Goal: Information Seeking & Learning: Learn about a topic

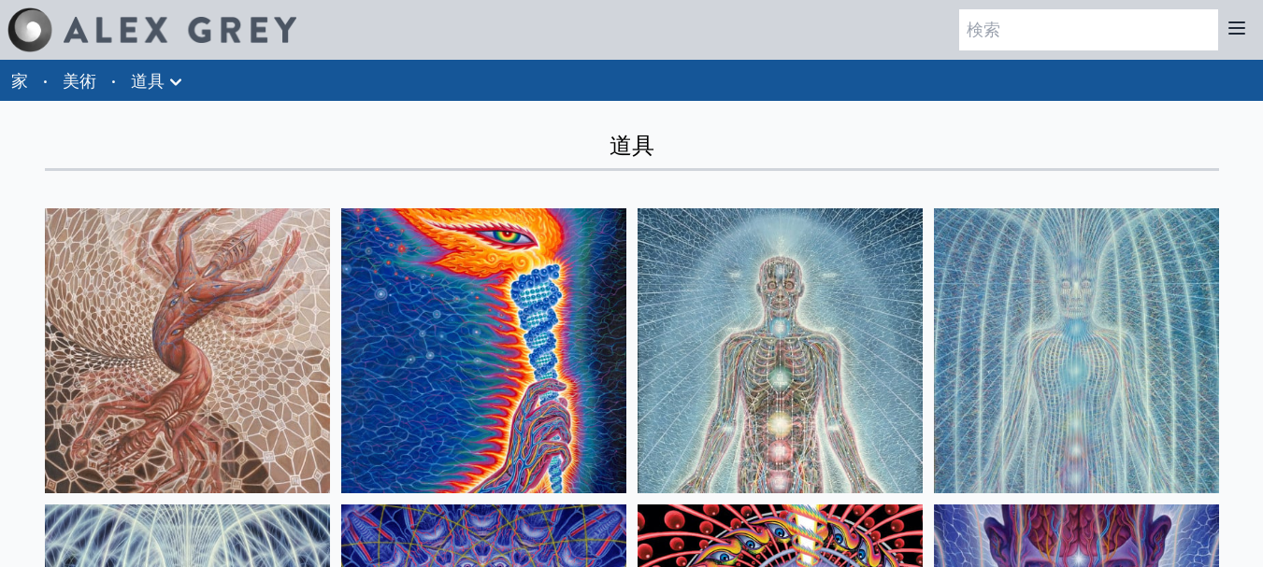
click at [156, 323] on img at bounding box center [187, 350] width 285 height 285
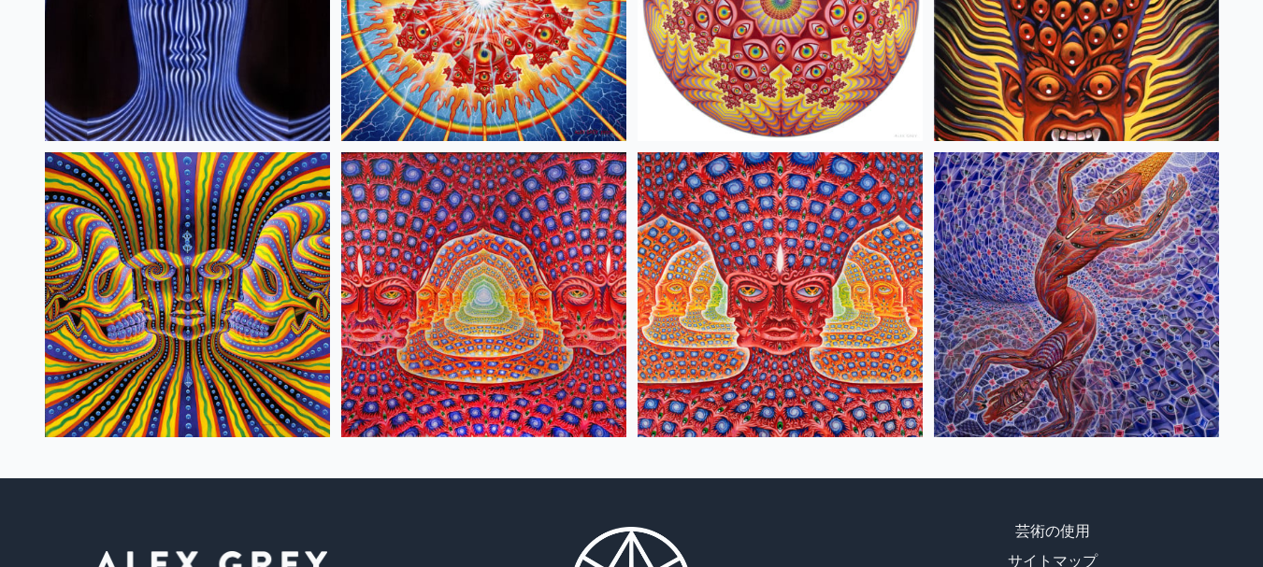
scroll to position [993, 0]
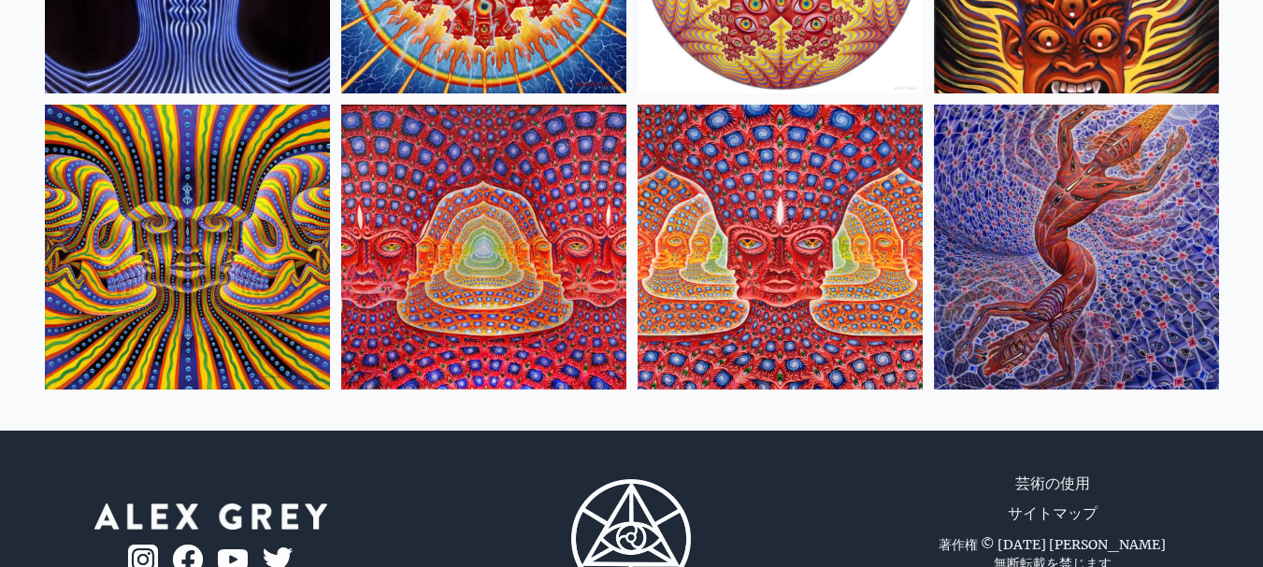
click at [1098, 265] on img at bounding box center [1076, 247] width 285 height 285
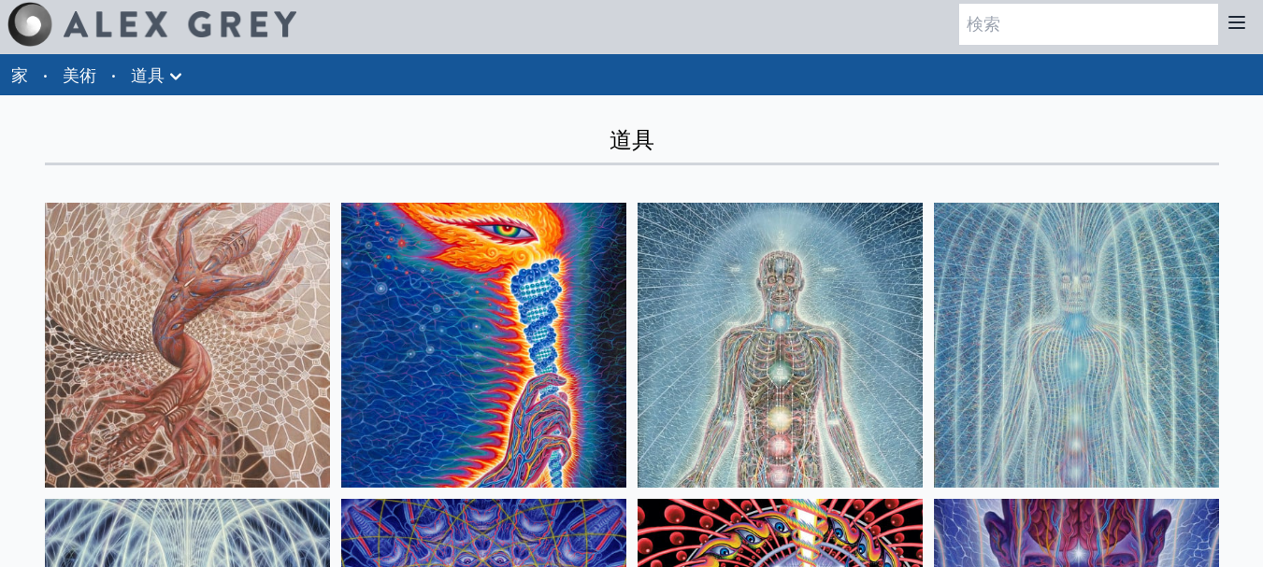
scroll to position [0, 0]
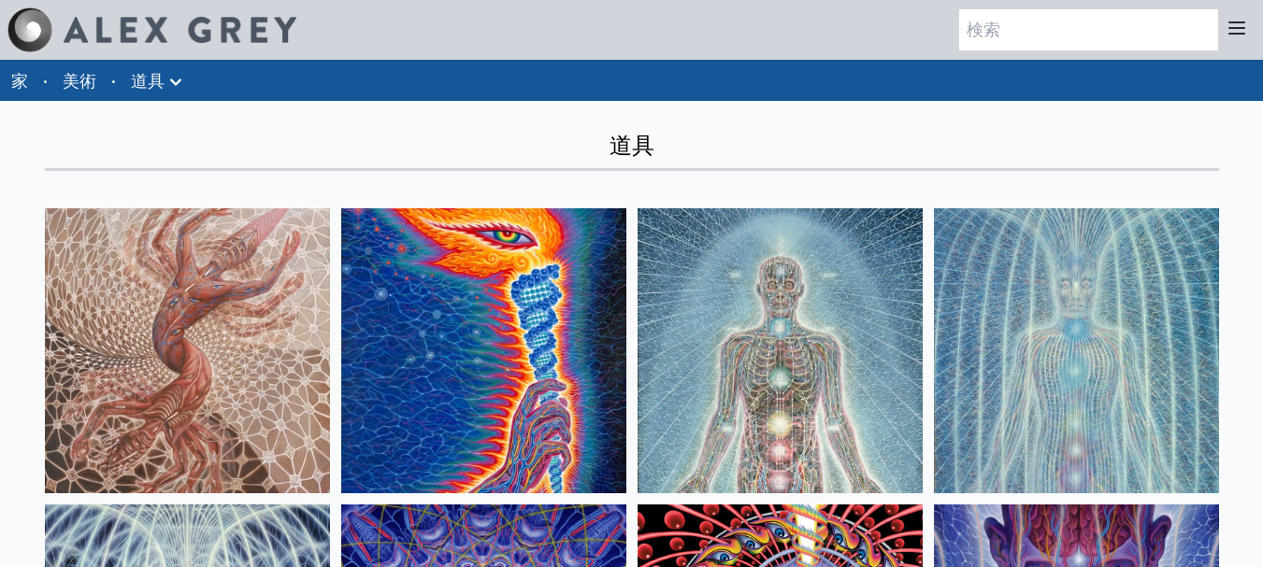
click at [75, 80] on font "美術" at bounding box center [80, 80] width 34 height 21
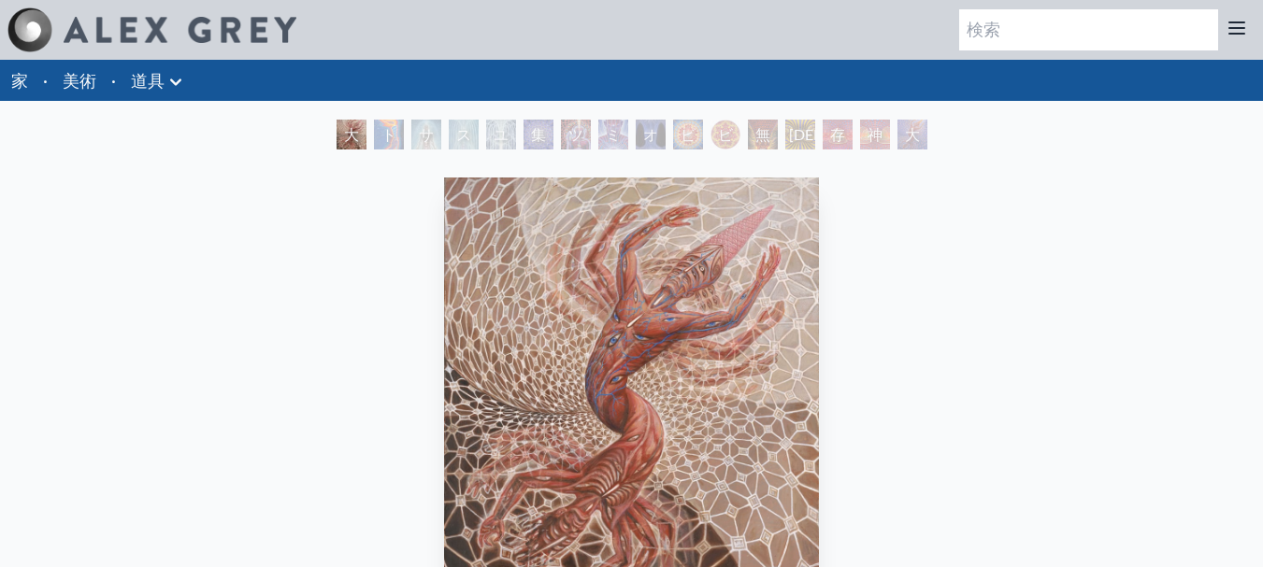
click at [656, 350] on img "1/16" at bounding box center [631, 405] width 375 height 454
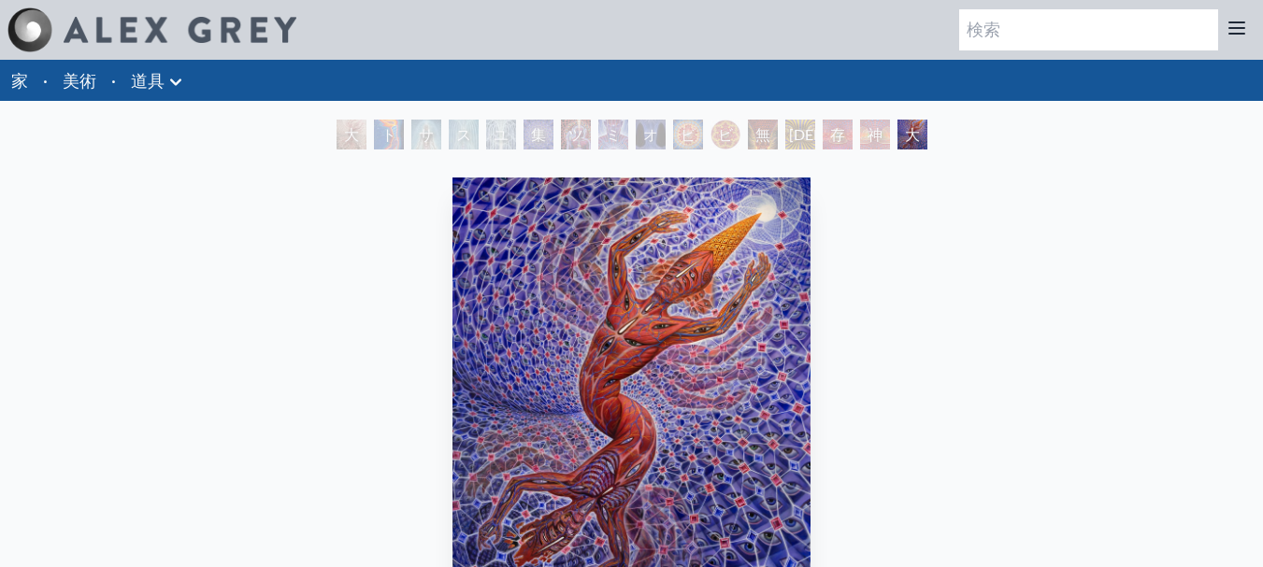
click at [661, 359] on img "16 / 16" at bounding box center [631, 405] width 358 height 454
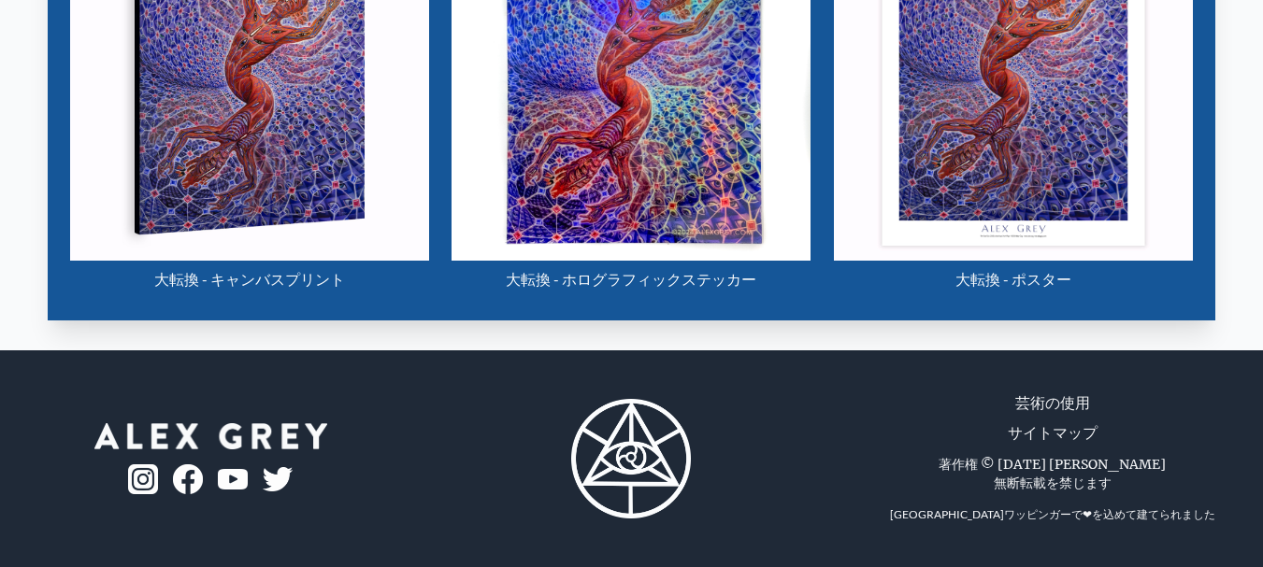
scroll to position [445, 0]
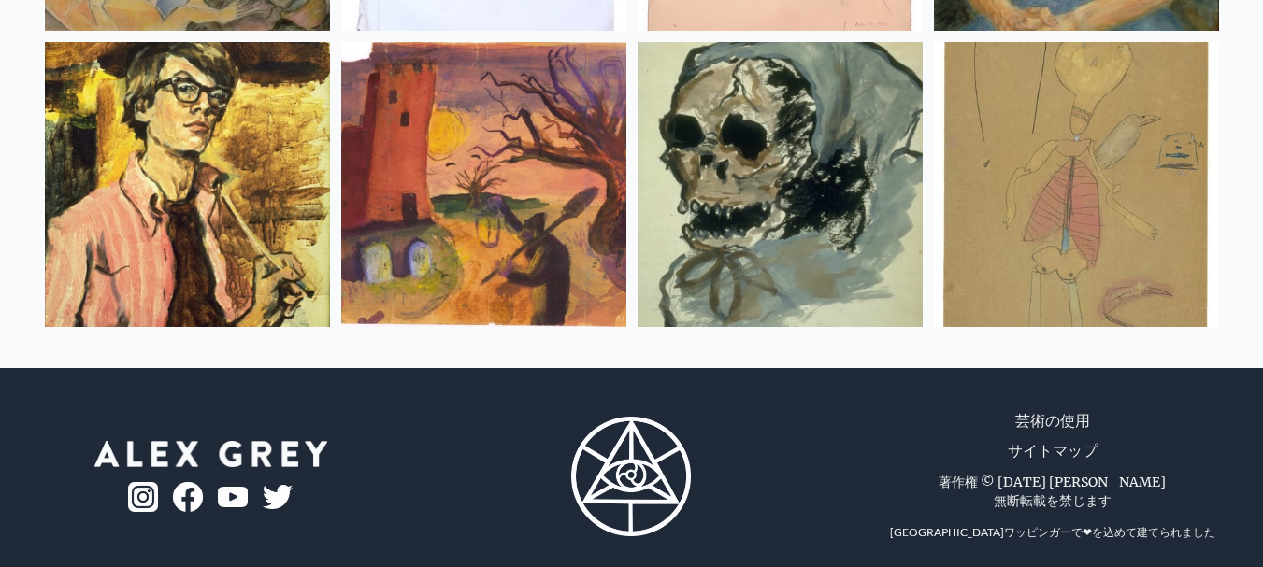
scroll to position [25076, 0]
